Goal: Task Accomplishment & Management: Manage account settings

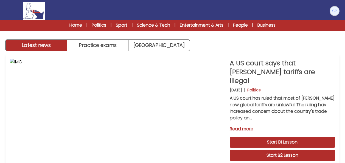
click at [337, 8] on img at bounding box center [335, 11] width 9 height 9
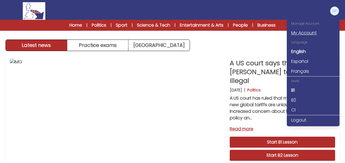
click at [305, 29] on link "My Account" at bounding box center [313, 33] width 53 height 10
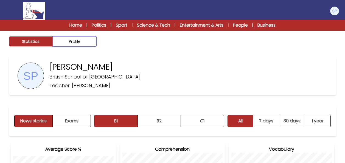
click at [90, 38] on button "Profile" at bounding box center [75, 41] width 44 height 10
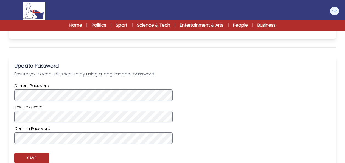
scroll to position [192, 0]
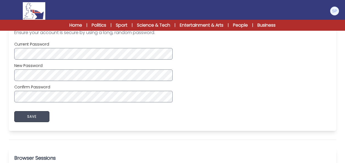
click at [30, 119] on button "SAVE" at bounding box center [31, 116] width 35 height 11
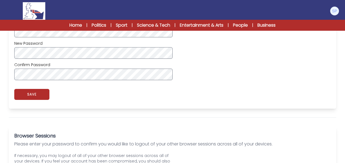
scroll to position [220, 0]
